Goal: Task Accomplishment & Management: Manage account settings

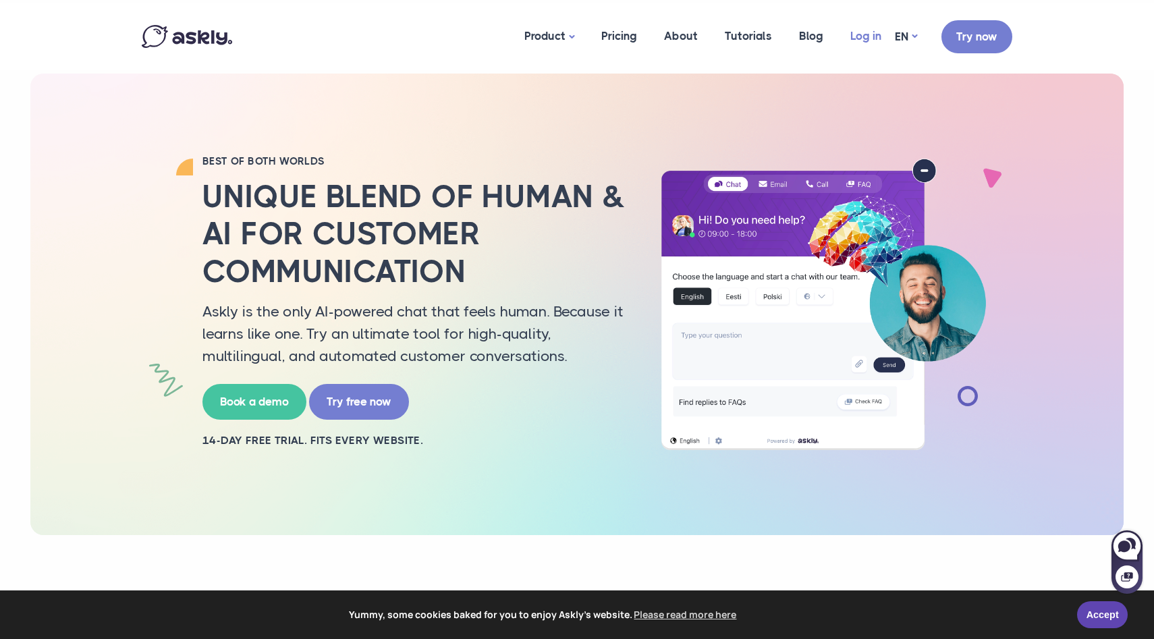
click at [879, 29] on link "Log in" at bounding box center [866, 35] width 58 height 65
click at [850, 32] on link "Log in" at bounding box center [866, 35] width 58 height 65
